Goal: Book appointment/travel/reservation

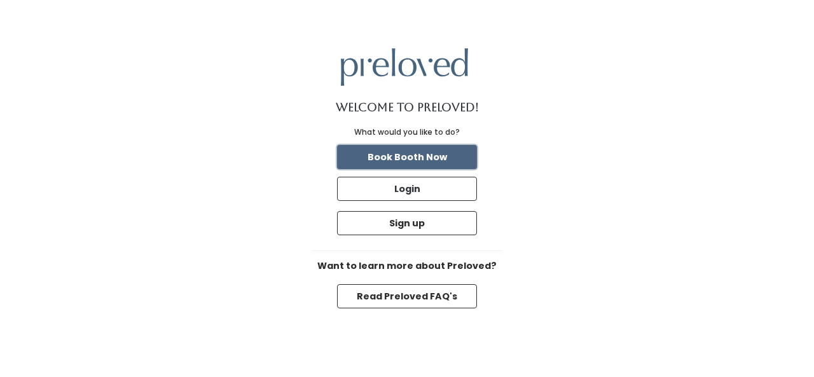
click at [451, 163] on button "Book Booth Now" at bounding box center [407, 157] width 140 height 24
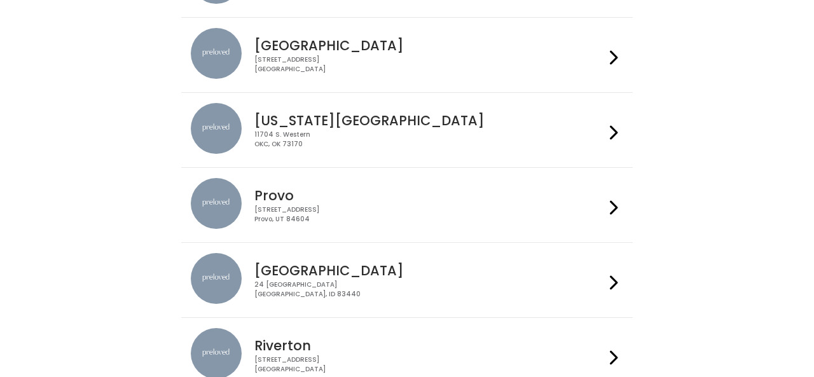
scroll to position [287, 0]
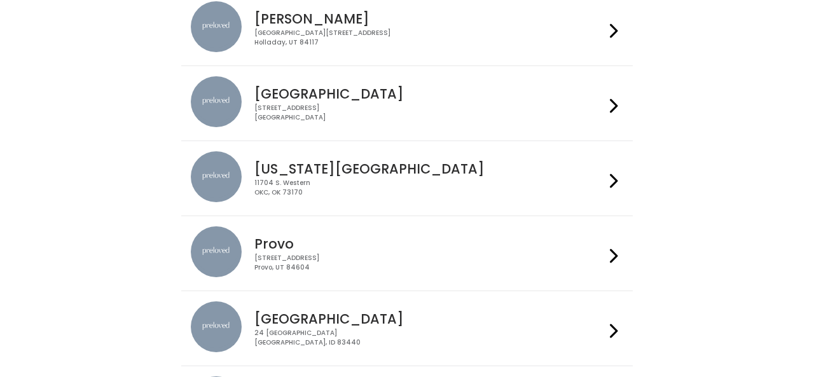
click at [306, 100] on h4 "[GEOGRAPHIC_DATA]" at bounding box center [429, 93] width 350 height 15
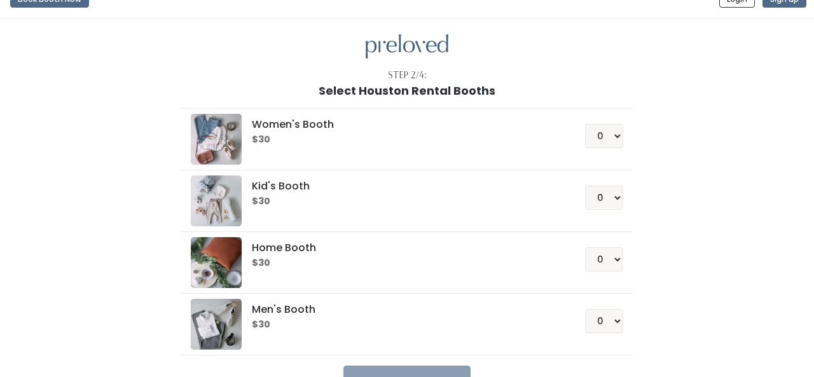
scroll to position [20, 0]
click at [615, 139] on select "0 1 2 3 4" at bounding box center [604, 135] width 38 height 24
select select "1"
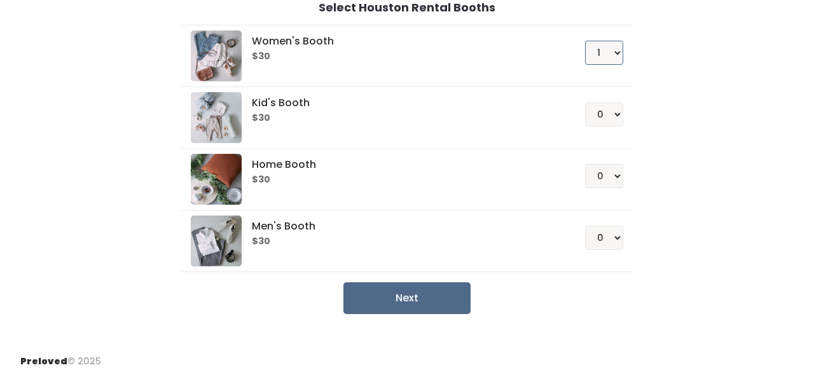
scroll to position [104, 0]
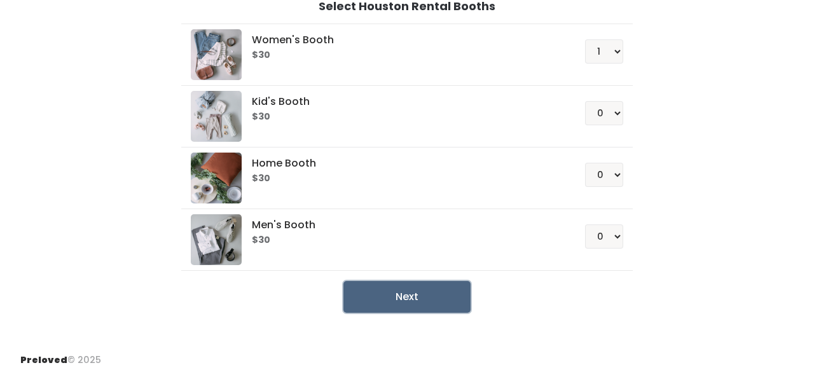
click at [403, 296] on button "Next" at bounding box center [406, 297] width 127 height 32
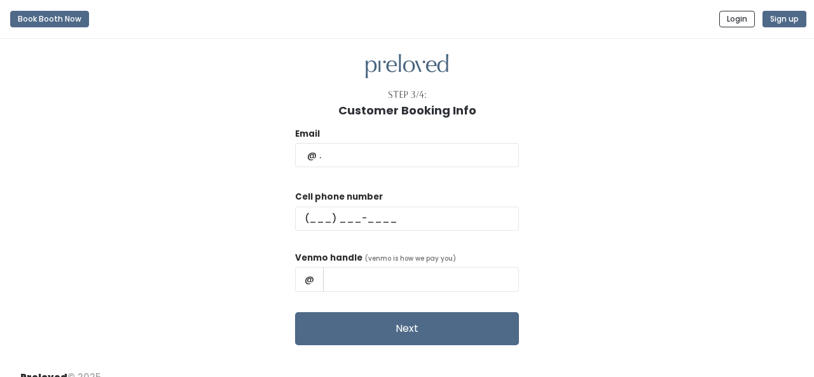
scroll to position [17, 0]
